Goal: Transaction & Acquisition: Purchase product/service

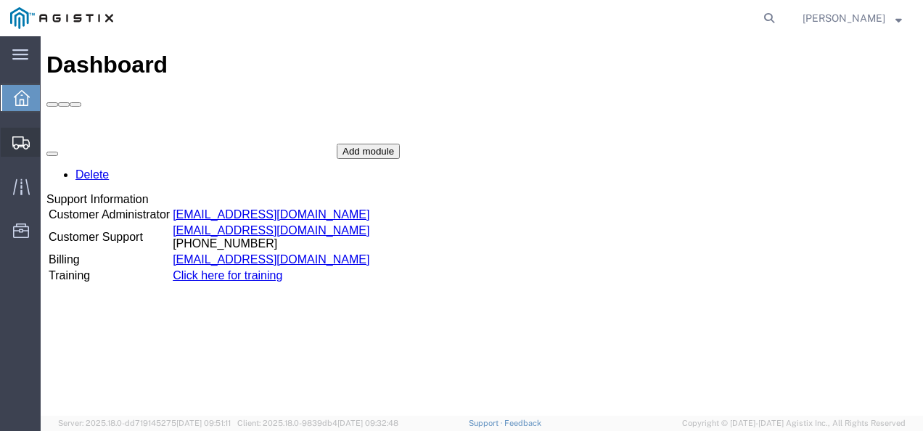
click at [50, 138] on span "Shipments" at bounding box center [45, 142] width 10 height 29
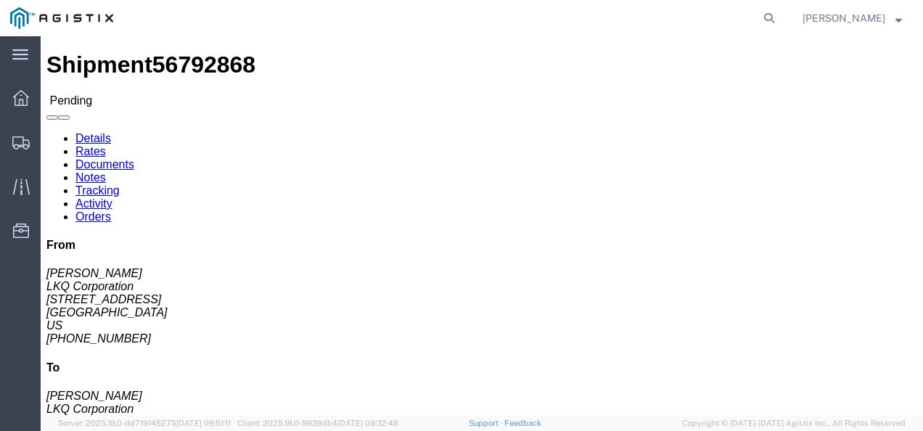
drag, startPoint x: 488, startPoint y: 293, endPoint x: 481, endPoint y: 305, distance: 13.7
click div "Leg 1 - Truckload Vehicle 1: Standard Dry Van (53 Feet) Number of trucks: 1"
click div "Shipment Detail Ship From LKQ Corporation ([PERSON_NAME]) 1891 [STREET_ADDRESS]…"
click div "Ship From LKQ Corporation ([PERSON_NAME]) 1891 [STREET_ADDRESS] [PHONE_NUMBER] …"
drag, startPoint x: 449, startPoint y: 297, endPoint x: 249, endPoint y: 222, distance: 214.0
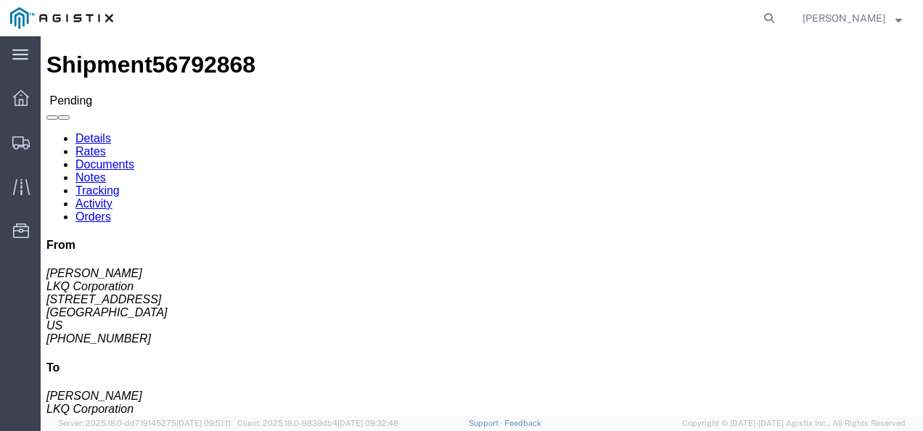
click div "Leg 1 - Truckload Vehicle 1: Standard Dry Van (53 Feet) Number of trucks: 1"
click link "Rates"
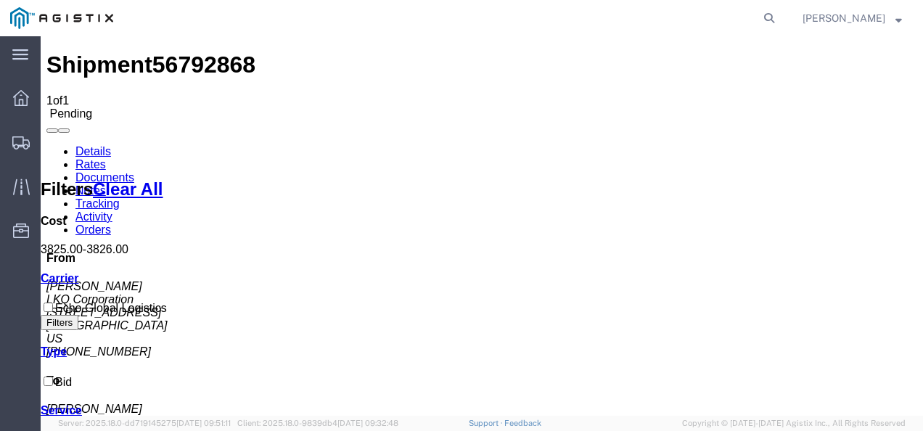
drag, startPoint x: 377, startPoint y: 324, endPoint x: 347, endPoint y: 324, distance: 30.5
click at [50, 139] on span "Shipments" at bounding box center [45, 142] width 10 height 29
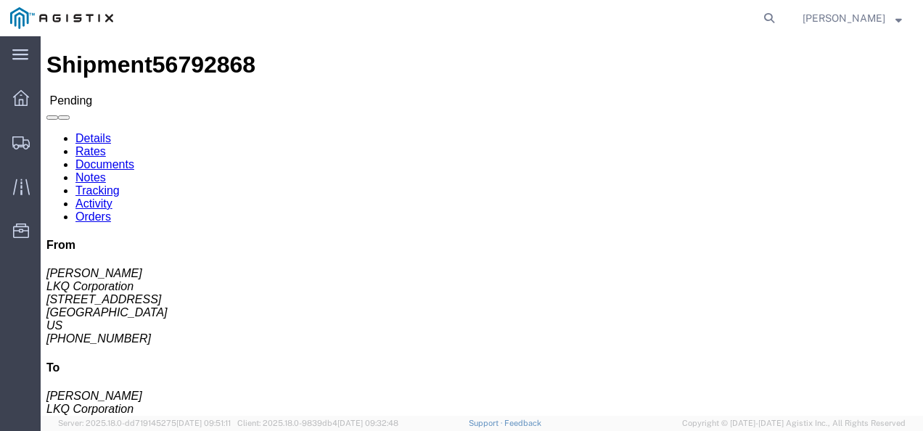
drag, startPoint x: 425, startPoint y: 261, endPoint x: 178, endPoint y: 86, distance: 303.4
click h4 "Routing & Vehicle Information"
click span "56792868"
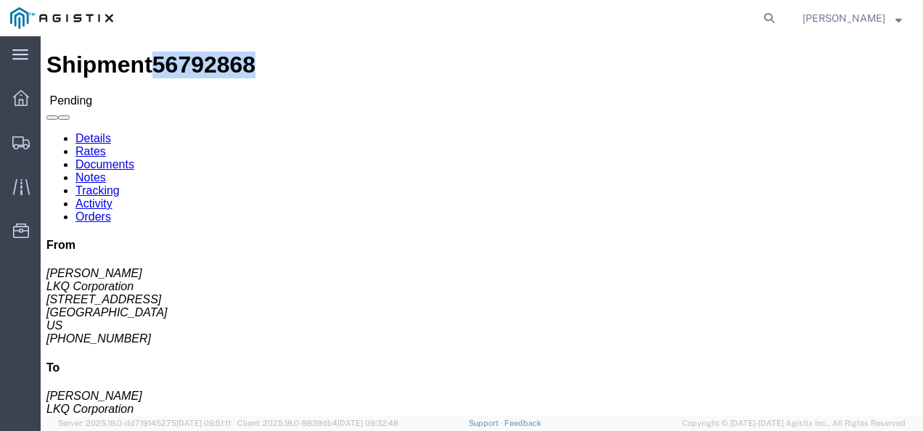
click span "56792868"
click div "Pickup & Delivery Dates [DATE] 09:00 - [DATE] 12:00 [DATE] 14:00 - [DATE] 15:00…"
click div "Package Information Total shipment is made up of 137 packages containing 137 pi…"
click div "Shipment Detail Ship From LKQ Corporation ([PERSON_NAME]) 1891 [STREET_ADDRESS]…"
click button "Enter / Modify Bid"
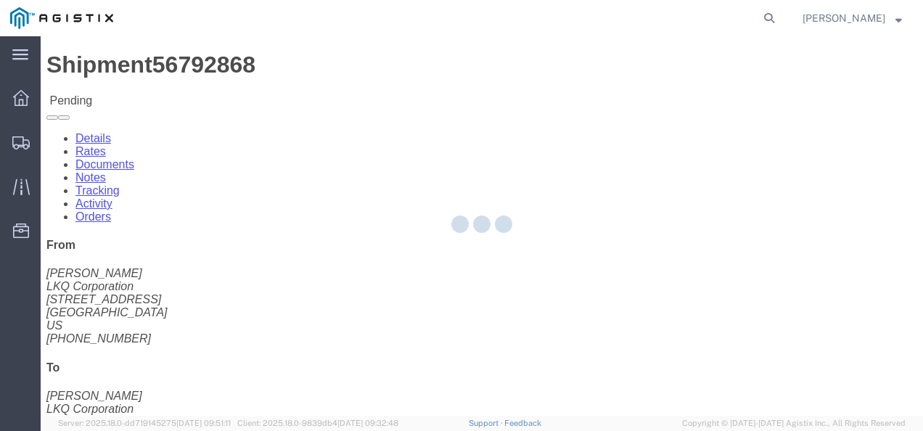
select select "4622"
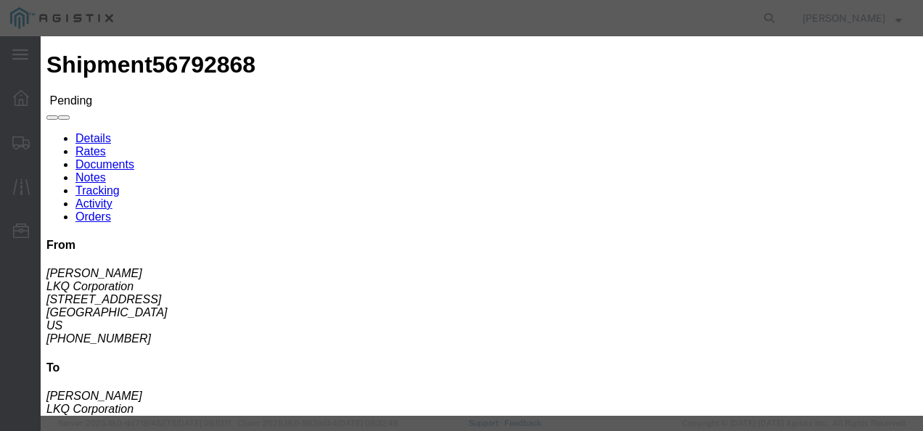
click link "ks_ga - Echo Global Logistics - TL Standard 3 - 5 Day"
drag, startPoint x: 752, startPoint y: 219, endPoint x: 495, endPoint y: 227, distance: 257.0
click div "Select 2 Day Service 3 Axle Winch Truck 3 to 5 Day Service 96L Domestic Flat Ra…"
type input "4000"
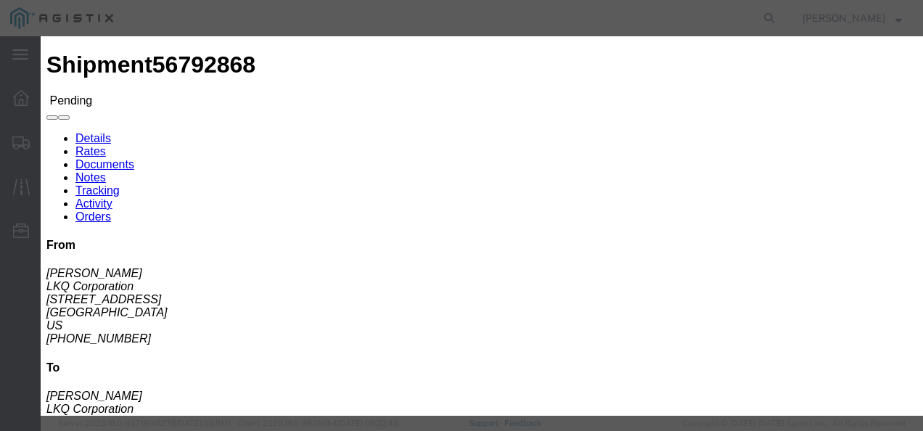
click button "Submit"
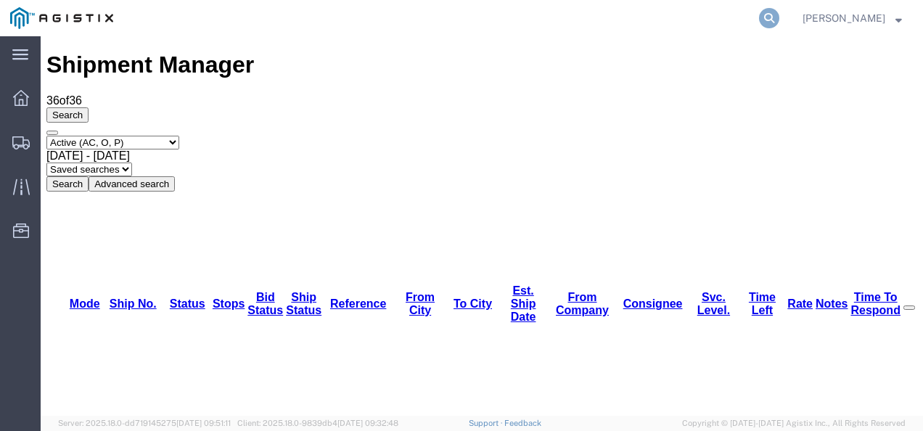
click at [778, 20] on icon at bounding box center [769, 18] width 20 height 20
paste input "56792868"
type input "56792868"
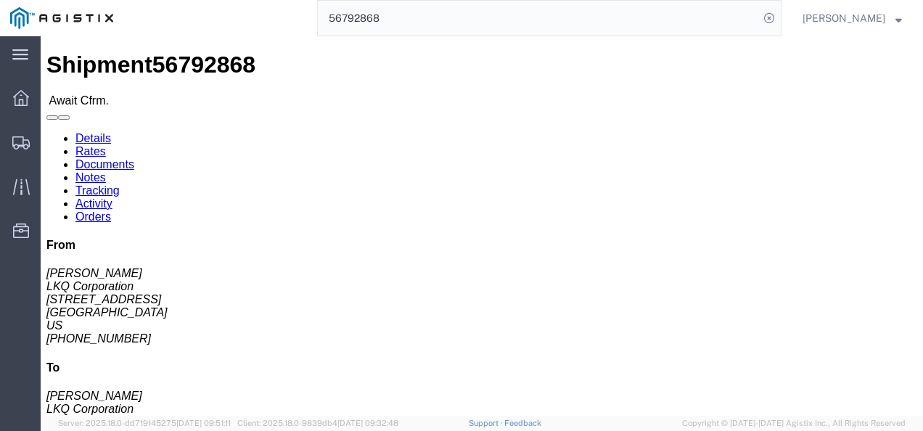
click div "Ship From LKQ Corporation ([PERSON_NAME]) 1891 [STREET_ADDRESS] [PHONE_NUMBER] …"
click div "Leg 1 - Truckload Vehicle 1: Standard Dry Van (53 Feet) Number of trucks: 1"
click div "Shipment Detail Ship From LKQ Corporation ([PERSON_NAME]) 1891 [STREET_ADDRESS]…"
click div "Ship From LKQ Corporation ([PERSON_NAME]) 1891 [STREET_ADDRESS] [PHONE_NUMBER] …"
